Goal: Navigation & Orientation: Find specific page/section

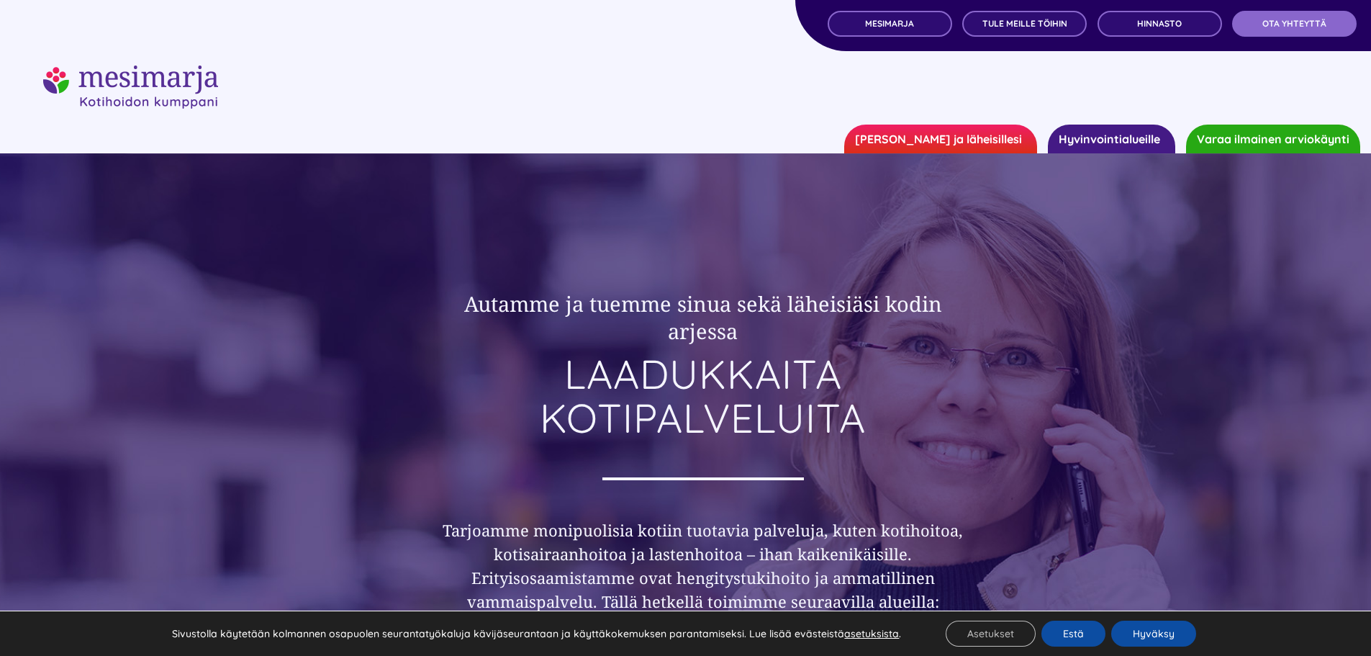
click at [1142, 135] on link "Hyvinvointialueille" at bounding box center [1111, 138] width 127 height 29
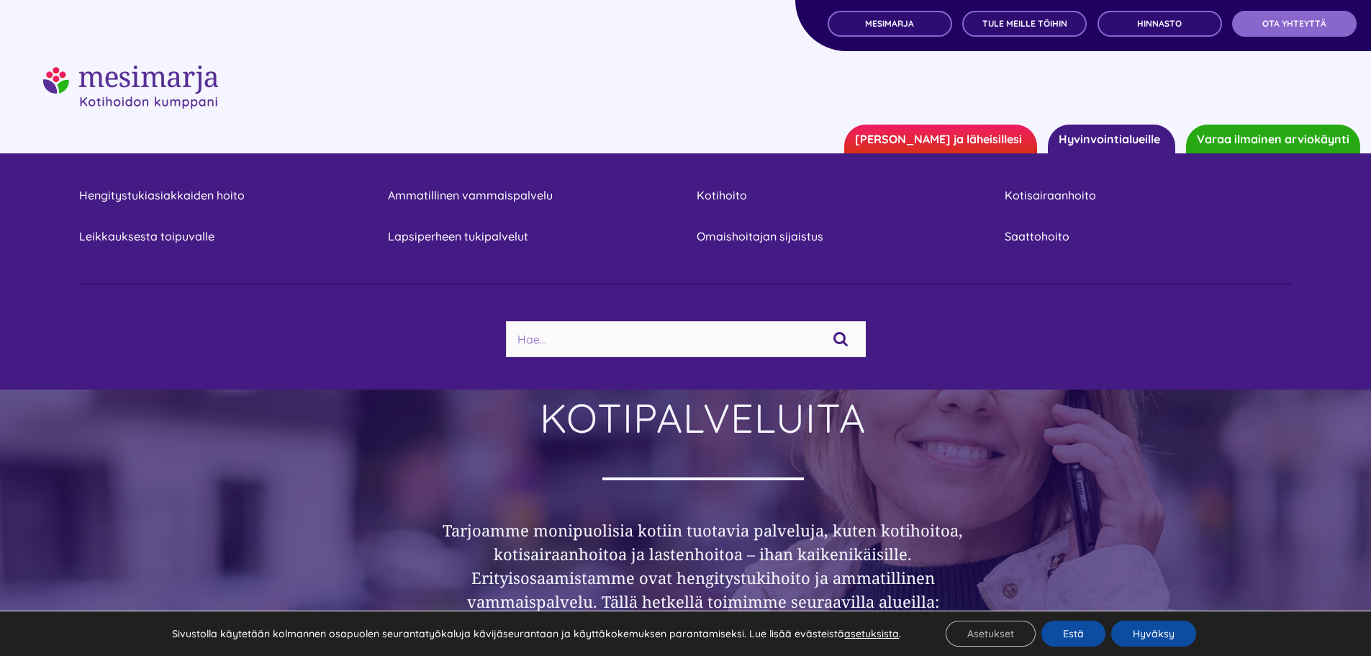
click at [946, 78] on div at bounding box center [685, 86] width 1285 height 43
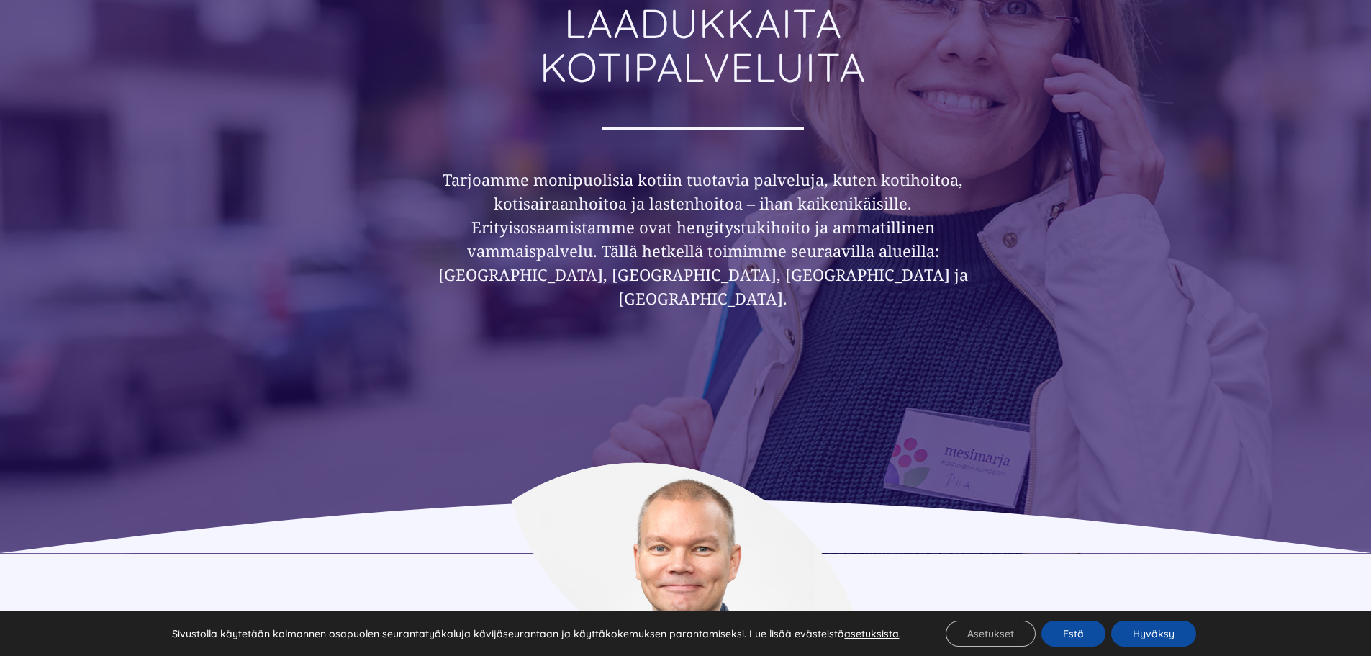
scroll to position [360, 0]
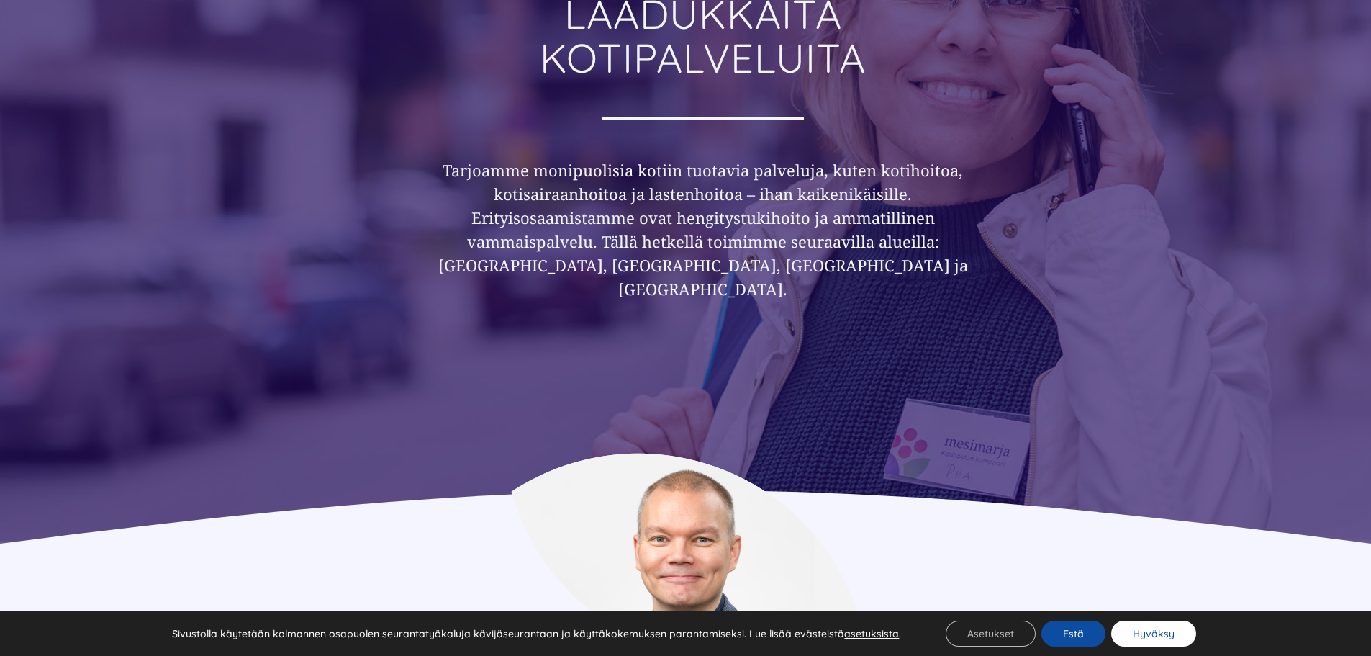
drag, startPoint x: 1119, startPoint y: 635, endPoint x: 1116, endPoint y: 607, distance: 28.2
click at [1119, 636] on button "Hyväksy" at bounding box center [1153, 633] width 85 height 26
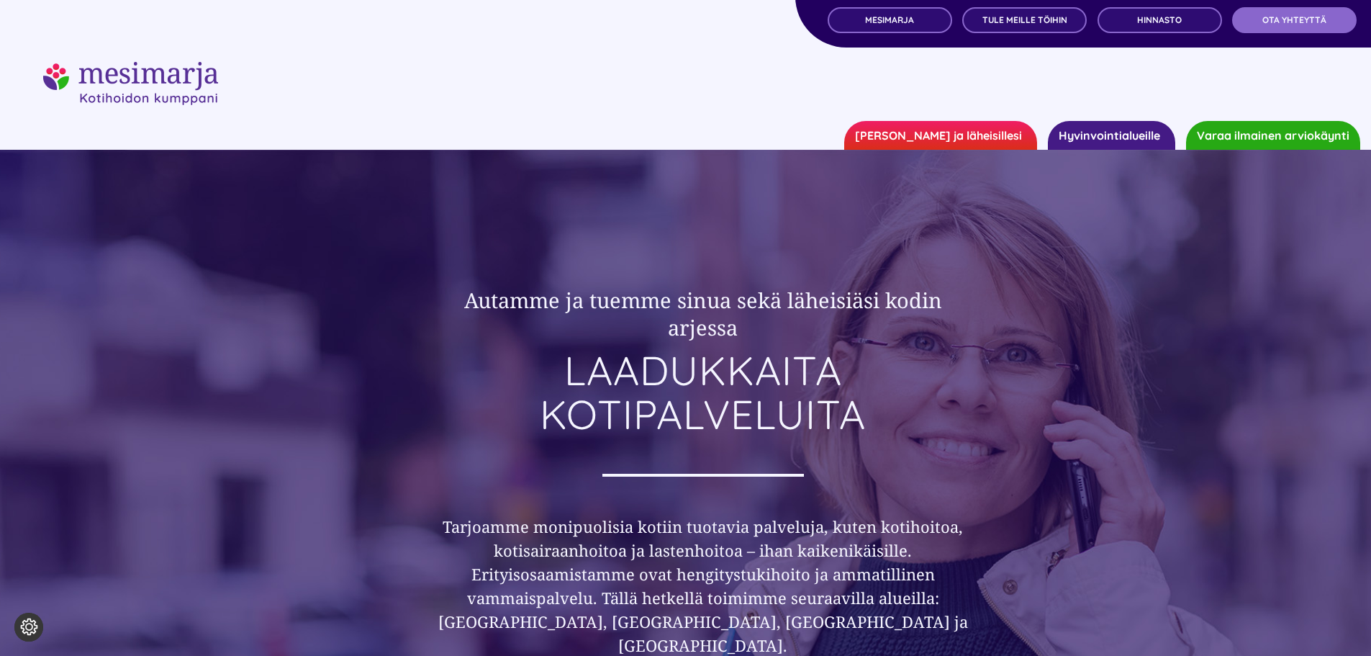
scroll to position [0, 0]
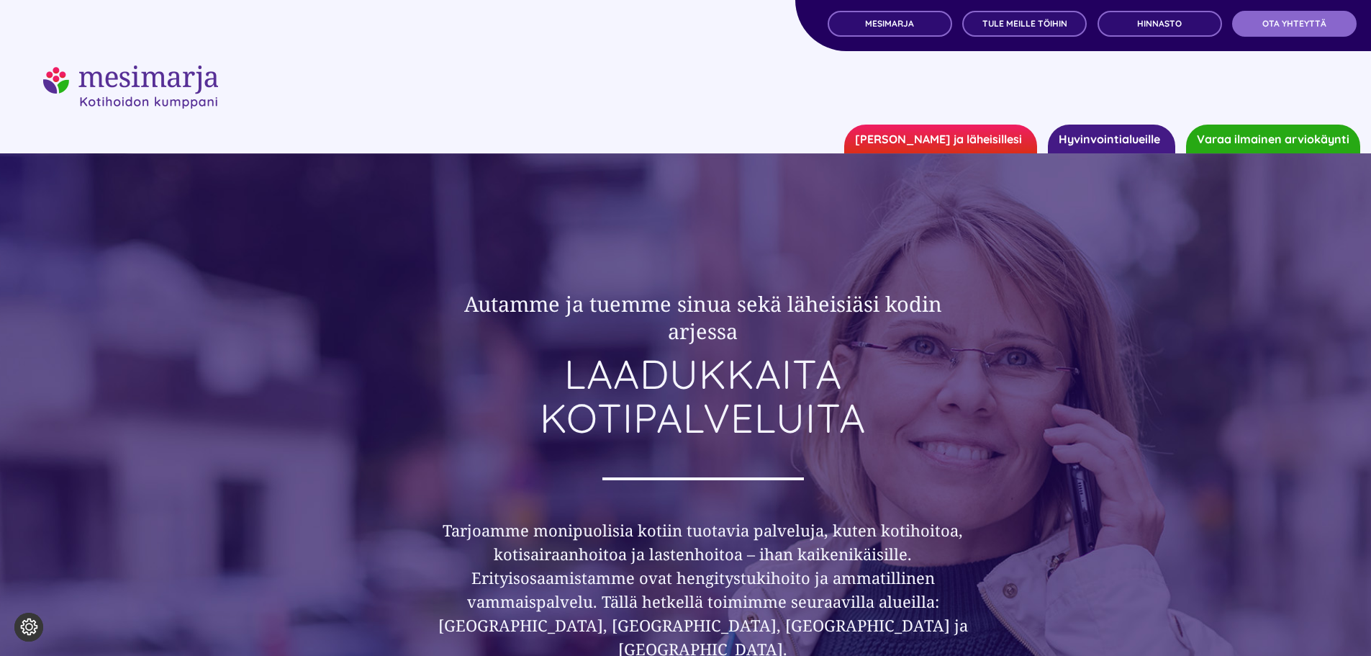
click at [1135, 145] on link "Hyvinvointialueille" at bounding box center [1111, 138] width 127 height 29
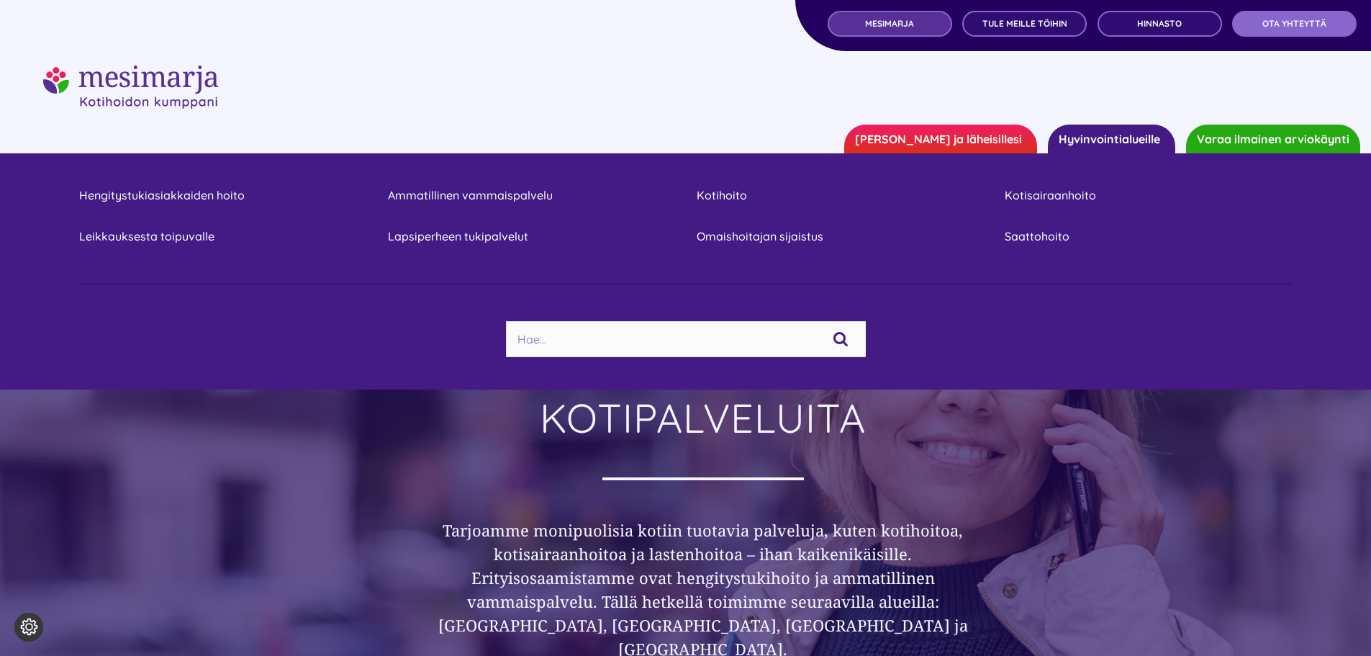
click at [898, 22] on span "MESIMARJA" at bounding box center [889, 24] width 49 height 10
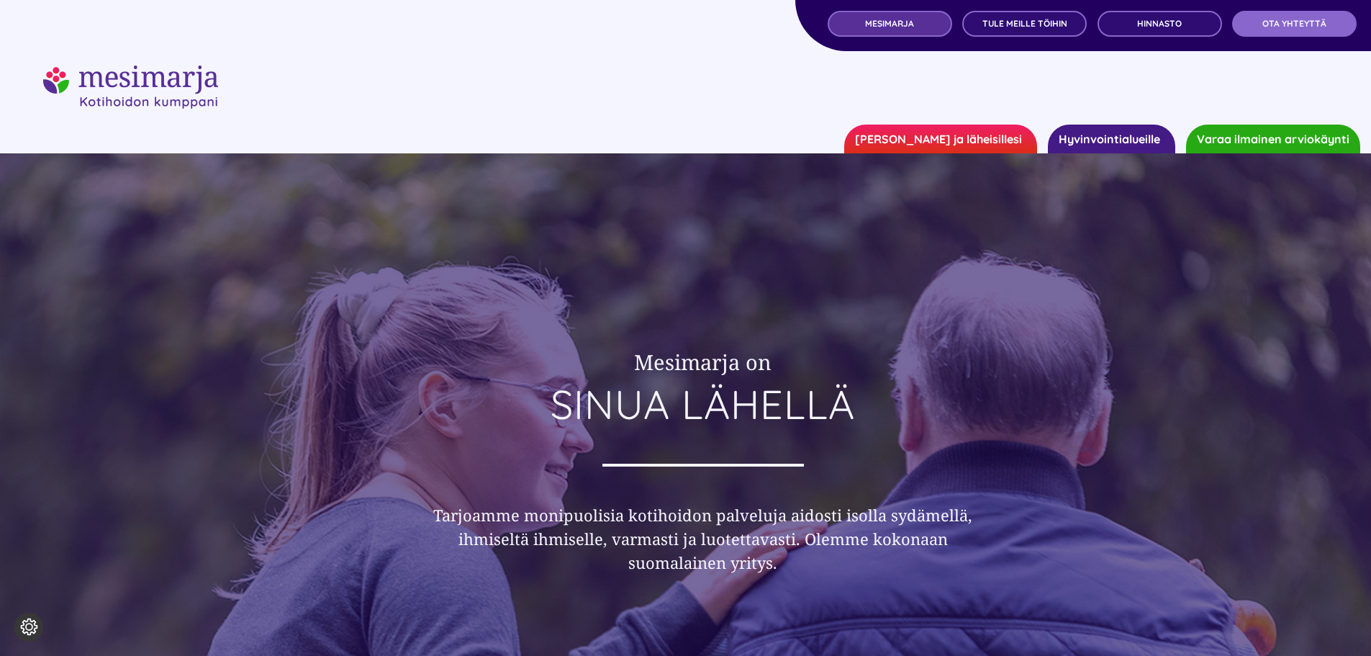
click at [892, 19] on span "MESIMARJA" at bounding box center [889, 24] width 49 height 10
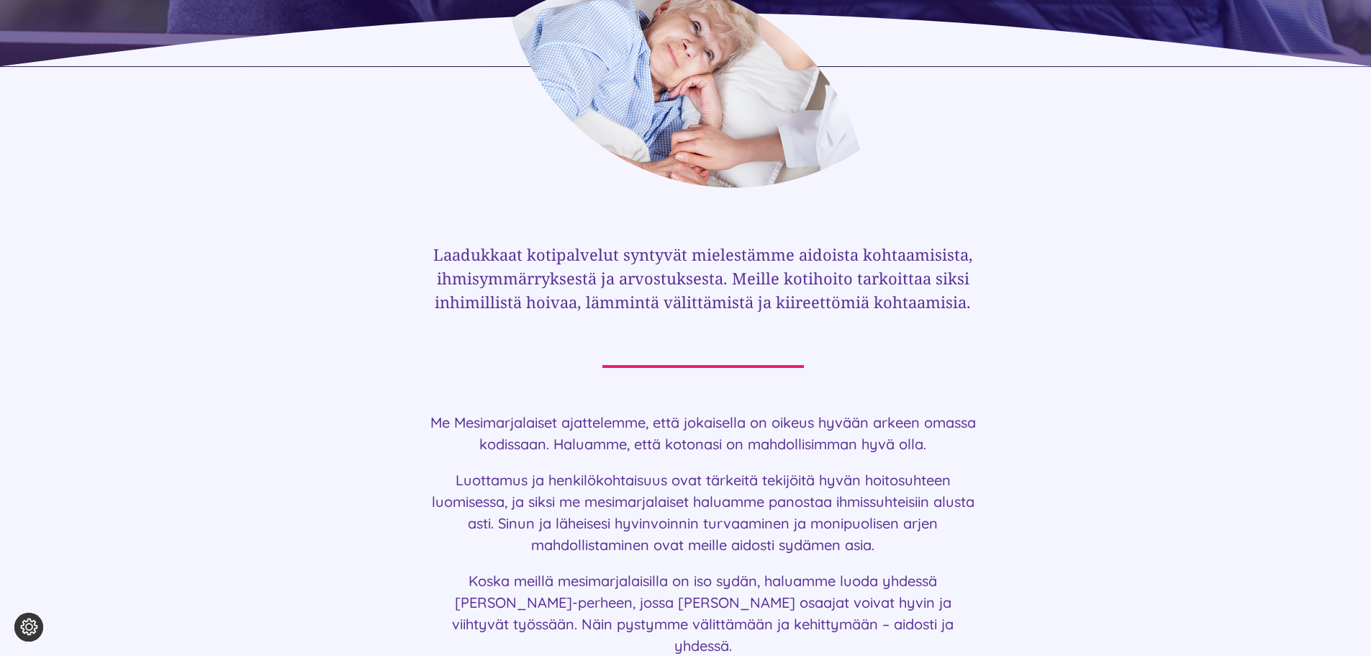
scroll to position [935, 0]
